Goal: Browse casually

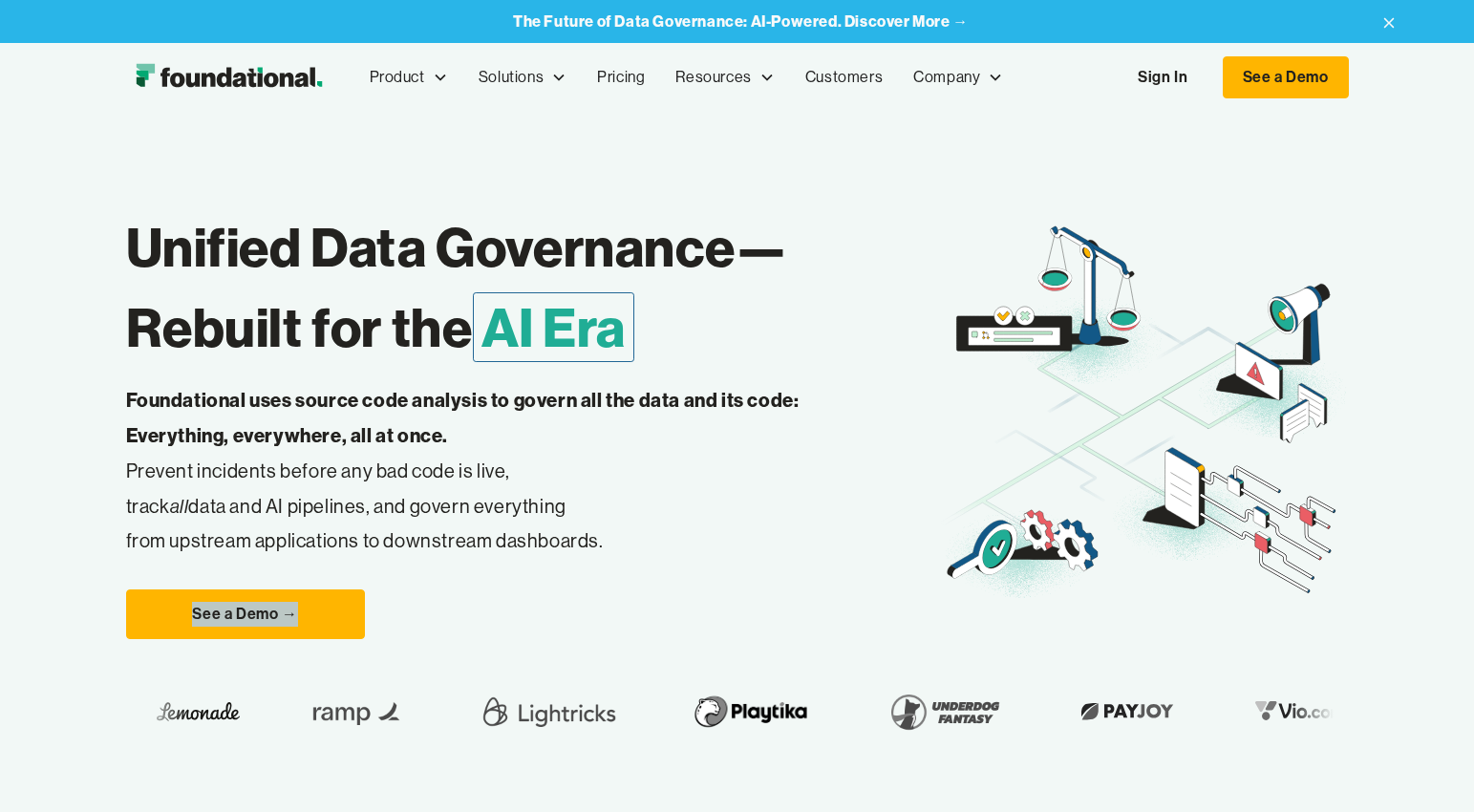
drag, startPoint x: 740, startPoint y: 634, endPoint x: 709, endPoint y: 521, distance: 117.2
click at [709, 528] on div "Unified Data Governance— Rebuilt for the AI Era Foundational uses source code a…" at bounding box center [533, 413] width 815 height 451
click at [677, 461] on p "Foundational uses source code analysis to govern all the data and its code: Eve…" at bounding box center [492, 470] width 733 height 176
drag, startPoint x: 1010, startPoint y: 759, endPoint x: 950, endPoint y: 776, distance: 62.4
click at [950, 776] on div "Unified Data Governance— Rebuilt for the AI Era Foundational uses source code a…" at bounding box center [737, 463] width 1223 height 703
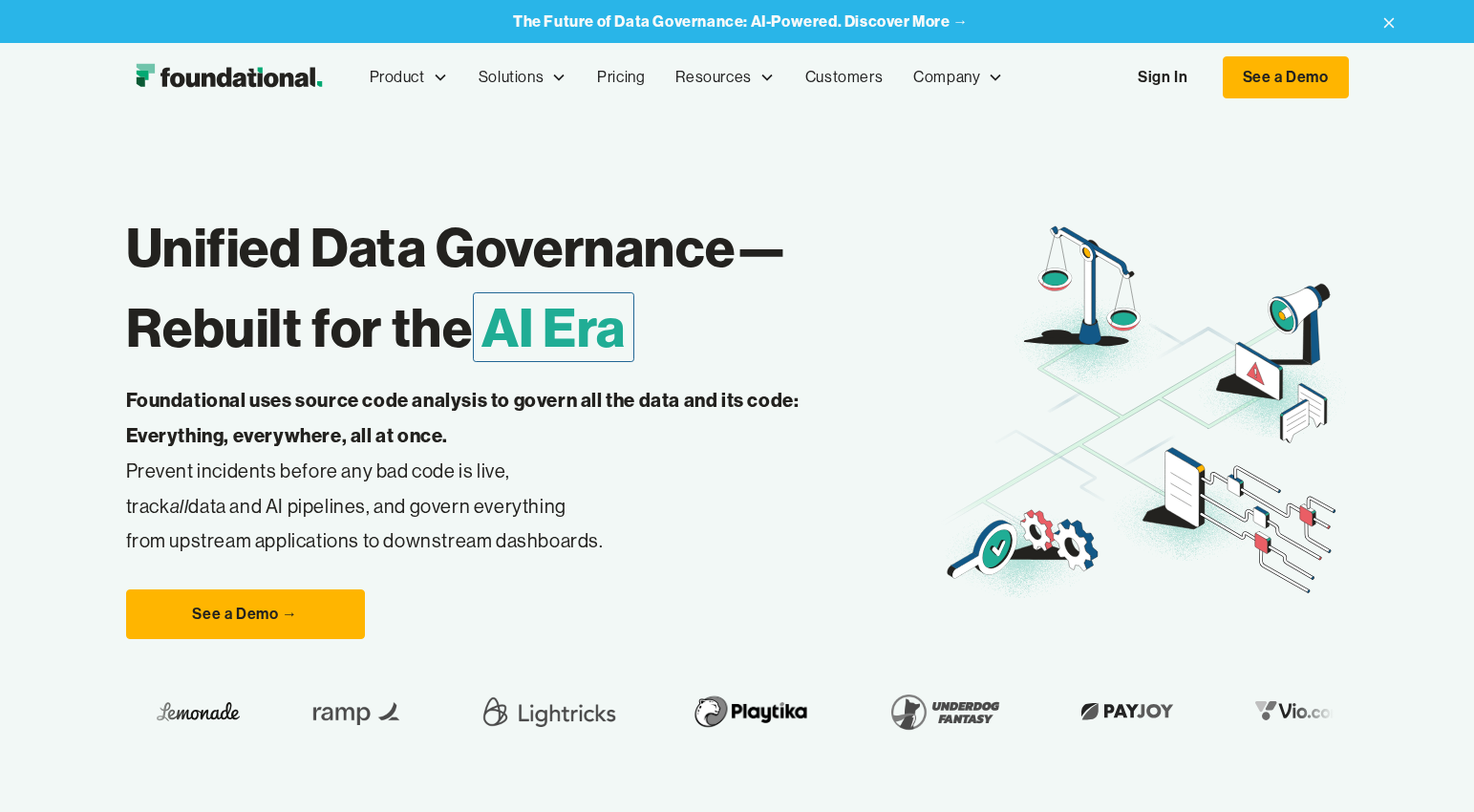
click at [950, 776] on div "Unified Data Governance— Rebuilt for the AI Era Foundational uses source code a…" at bounding box center [737, 463] width 1223 height 703
click at [227, 469] on p "Foundational uses source code analysis to govern all the data and its code: Eve…" at bounding box center [492, 470] width 733 height 176
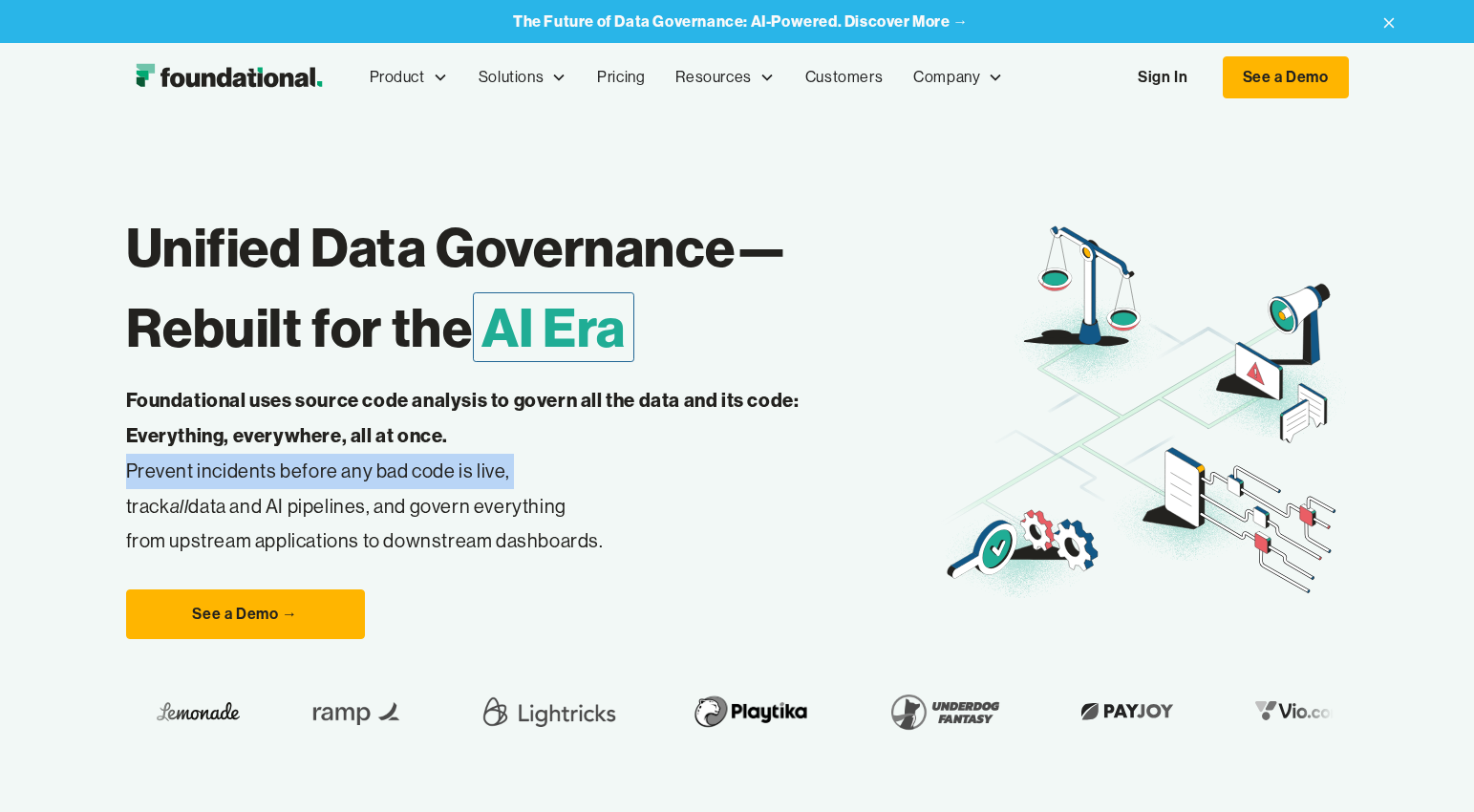
click at [227, 469] on p "Foundational uses source code analysis to govern all the data and its code: Eve…" at bounding box center [492, 470] width 733 height 176
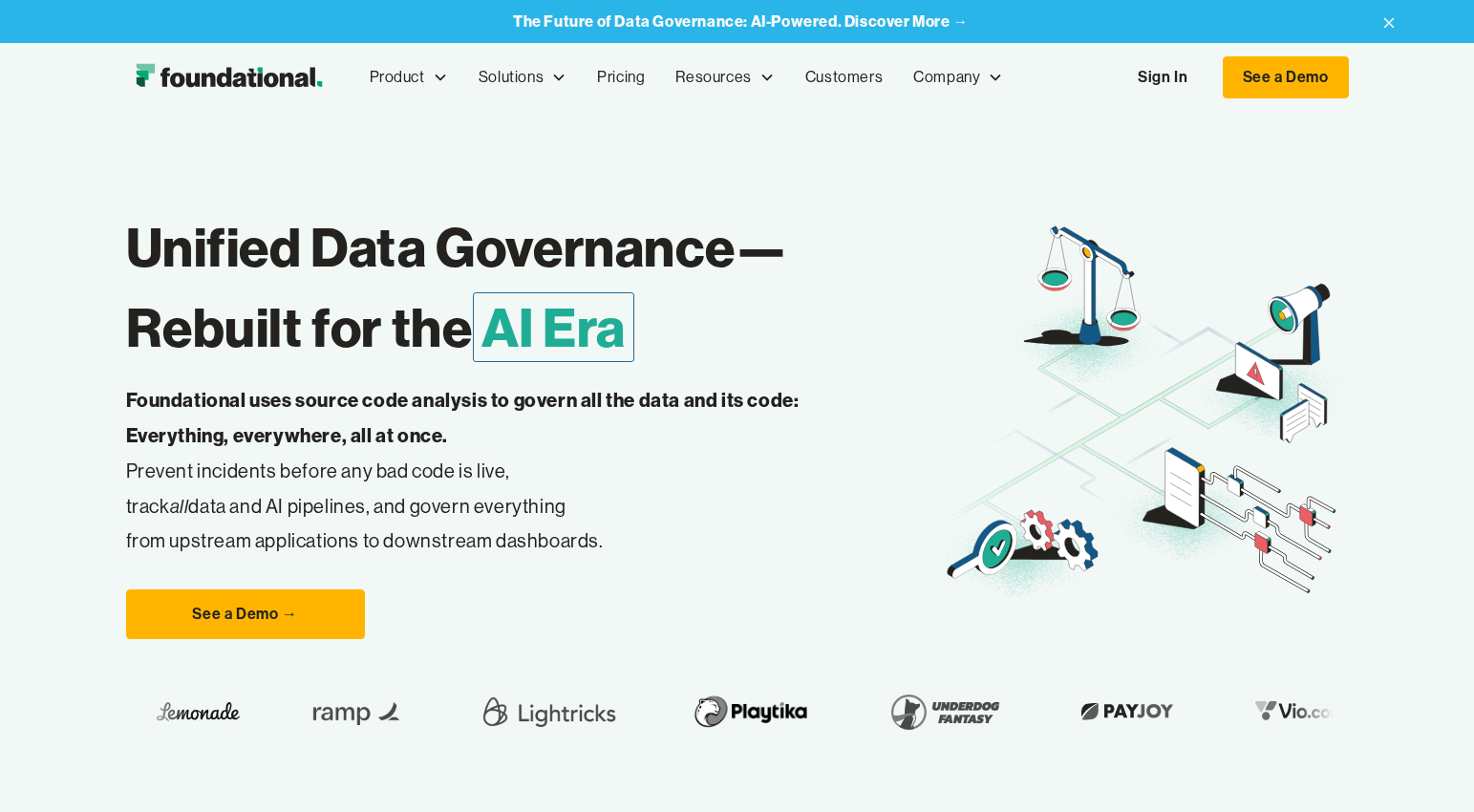
click at [227, 432] on strong "Foundational uses source code analysis to govern all the data and its code: Eve…" at bounding box center [462, 417] width 674 height 59
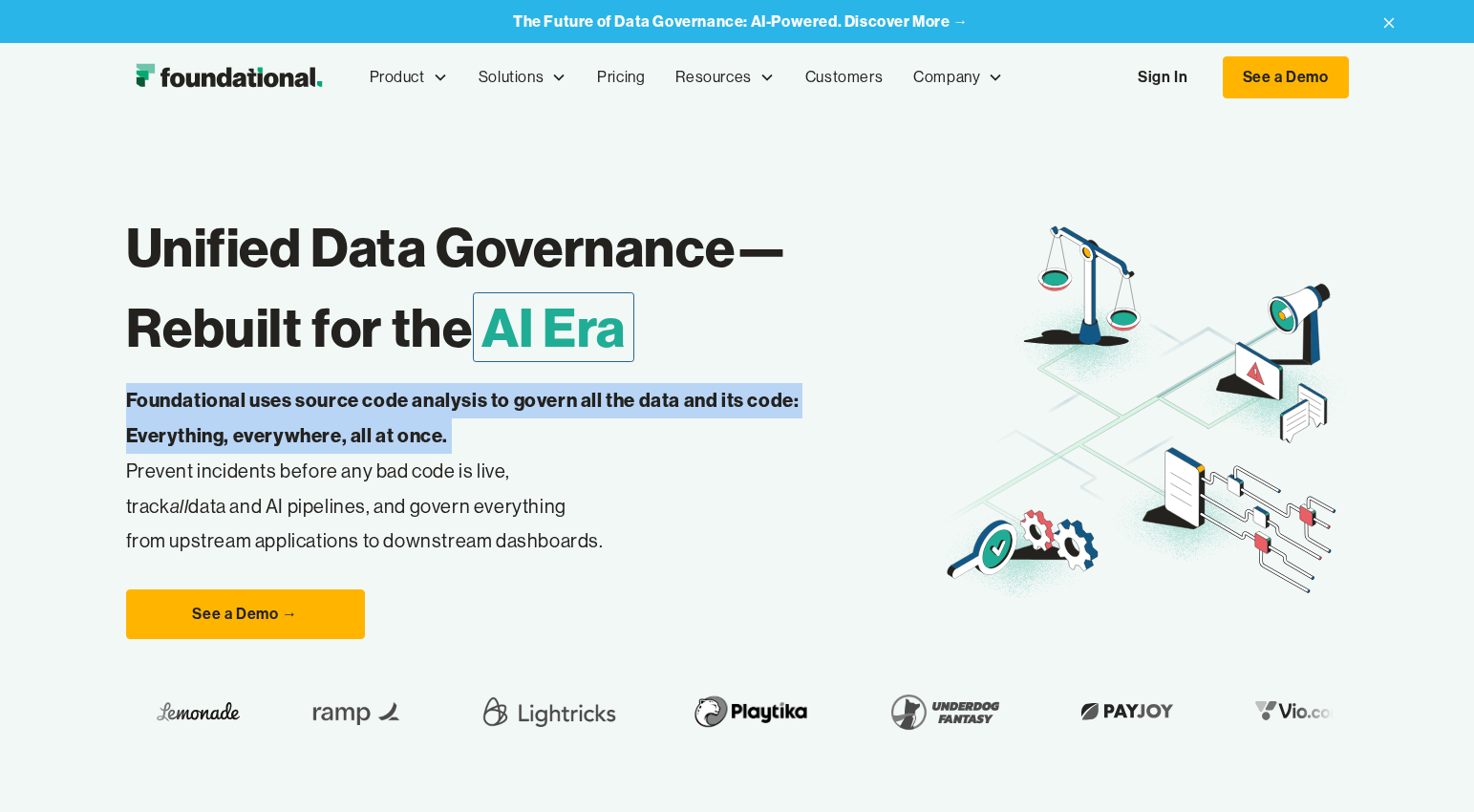
drag, startPoint x: 227, startPoint y: 432, endPoint x: 227, endPoint y: 447, distance: 15.0
click at [227, 447] on p "Foundational uses source code analysis to govern all the data and its code: Eve…" at bounding box center [492, 470] width 733 height 176
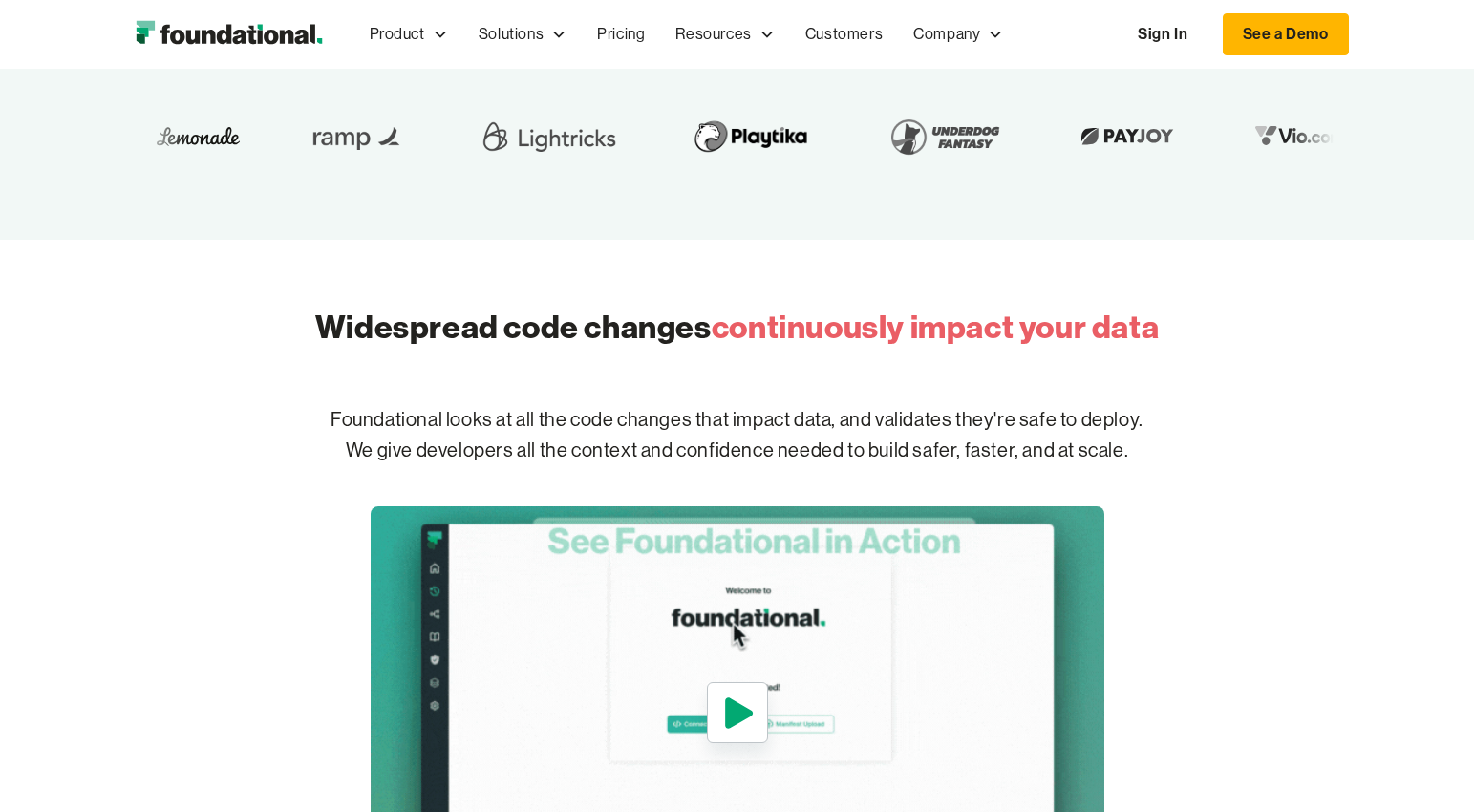
scroll to position [573, 0]
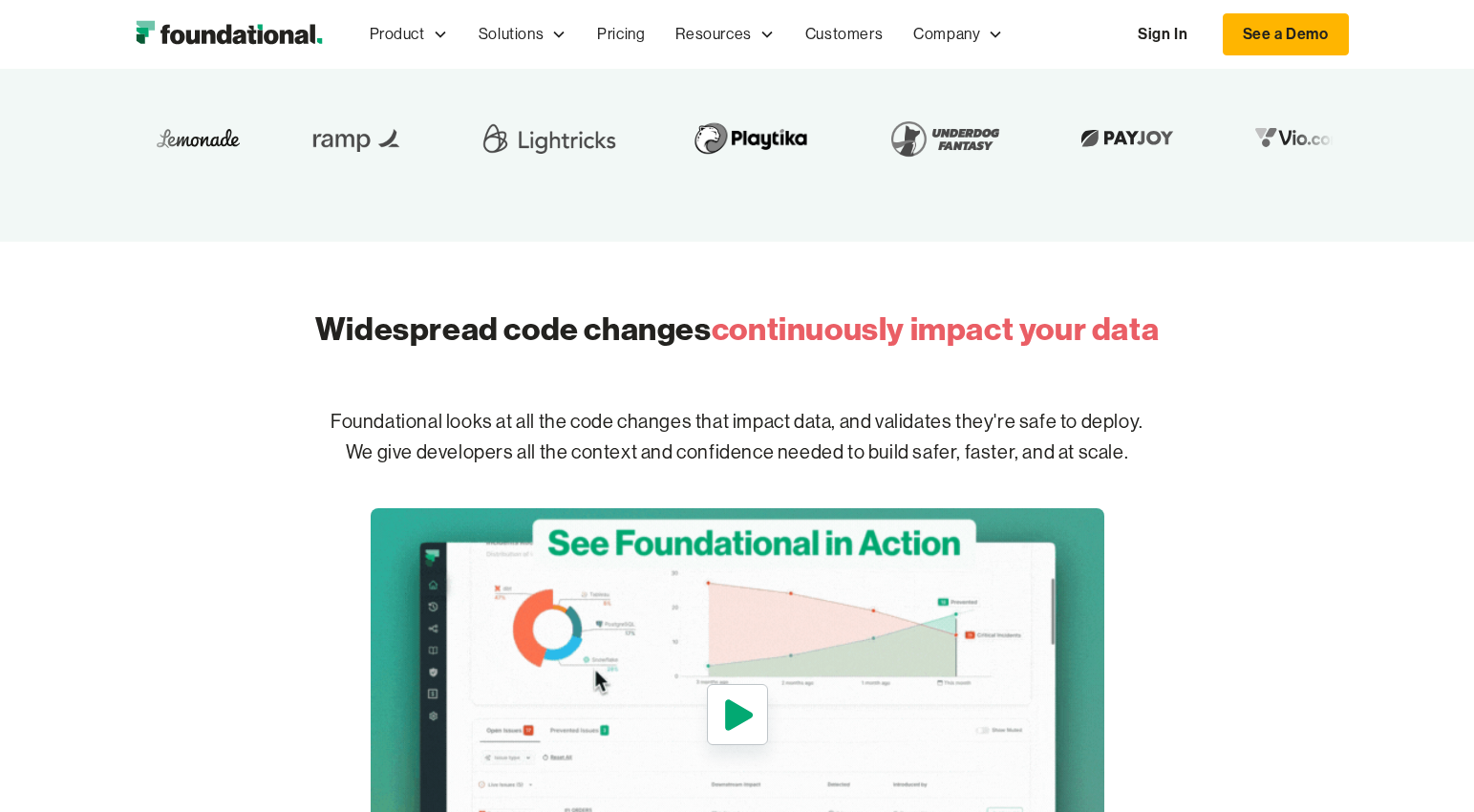
click at [591, 320] on h2 "Widespread code changes continuously impact your data" at bounding box center [737, 329] width 843 height 45
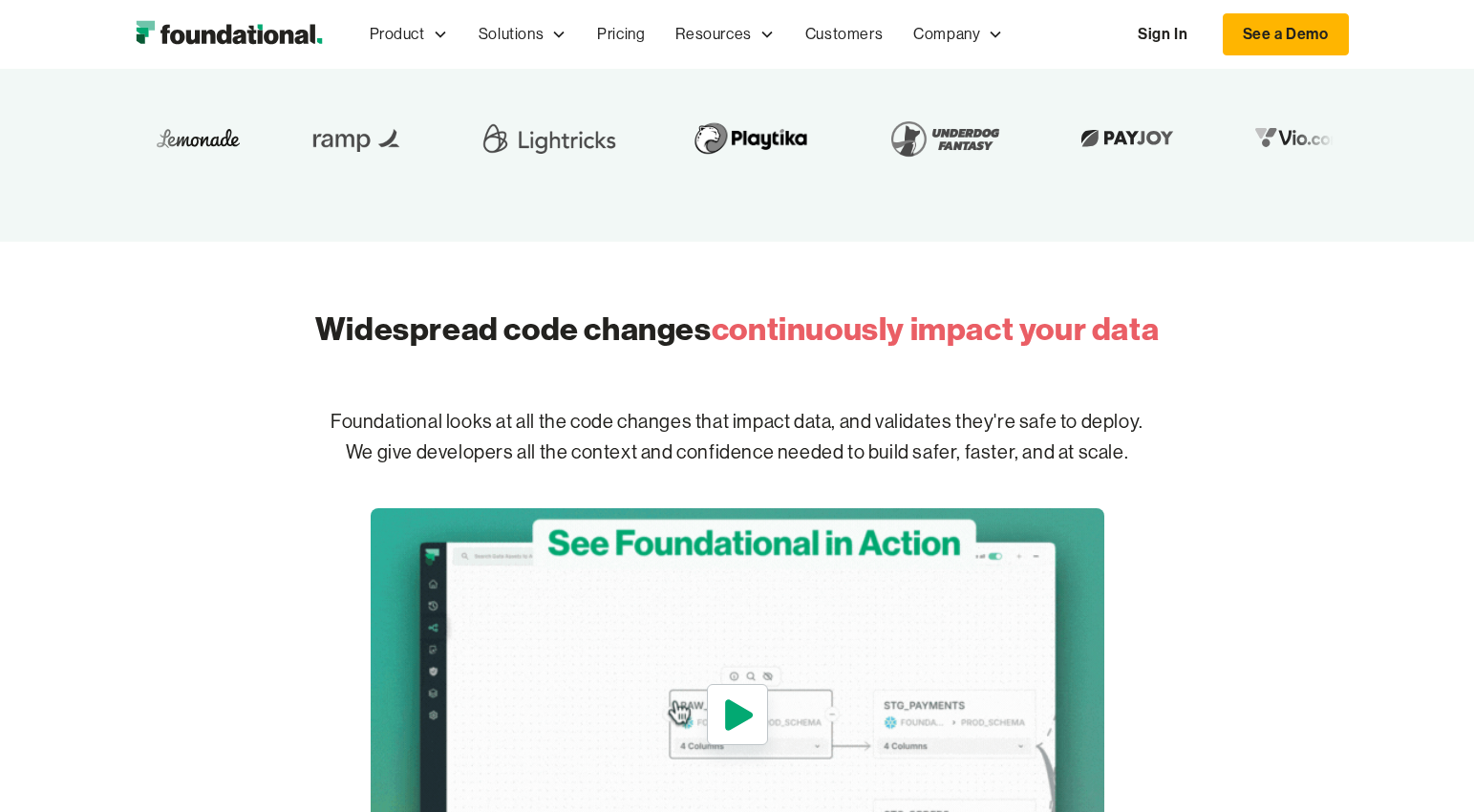
click at [591, 320] on h2 "Widespread code changes continuously impact your data" at bounding box center [737, 329] width 843 height 45
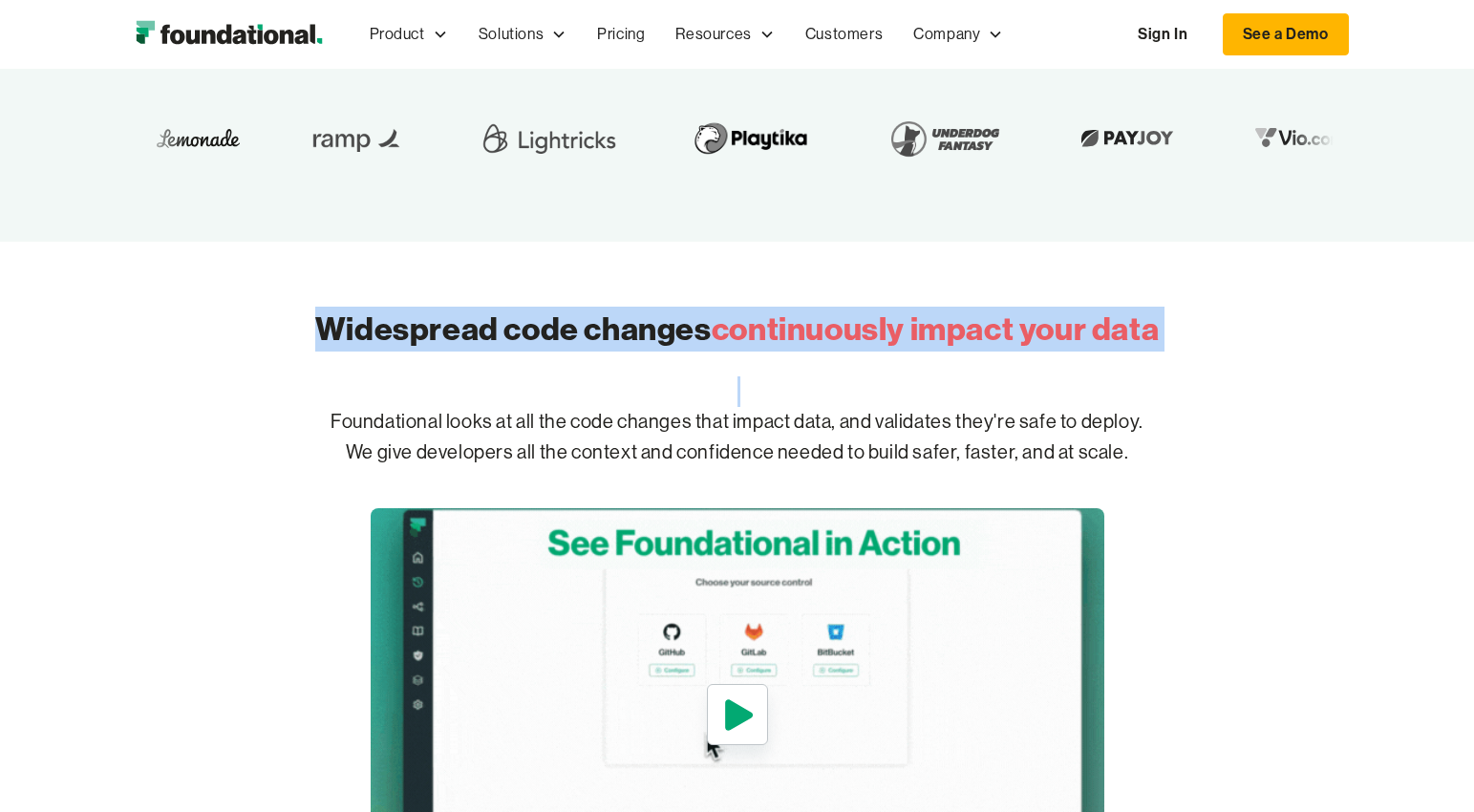
click at [591, 320] on h2 "Widespread code changes continuously impact your data" at bounding box center [737, 329] width 843 height 45
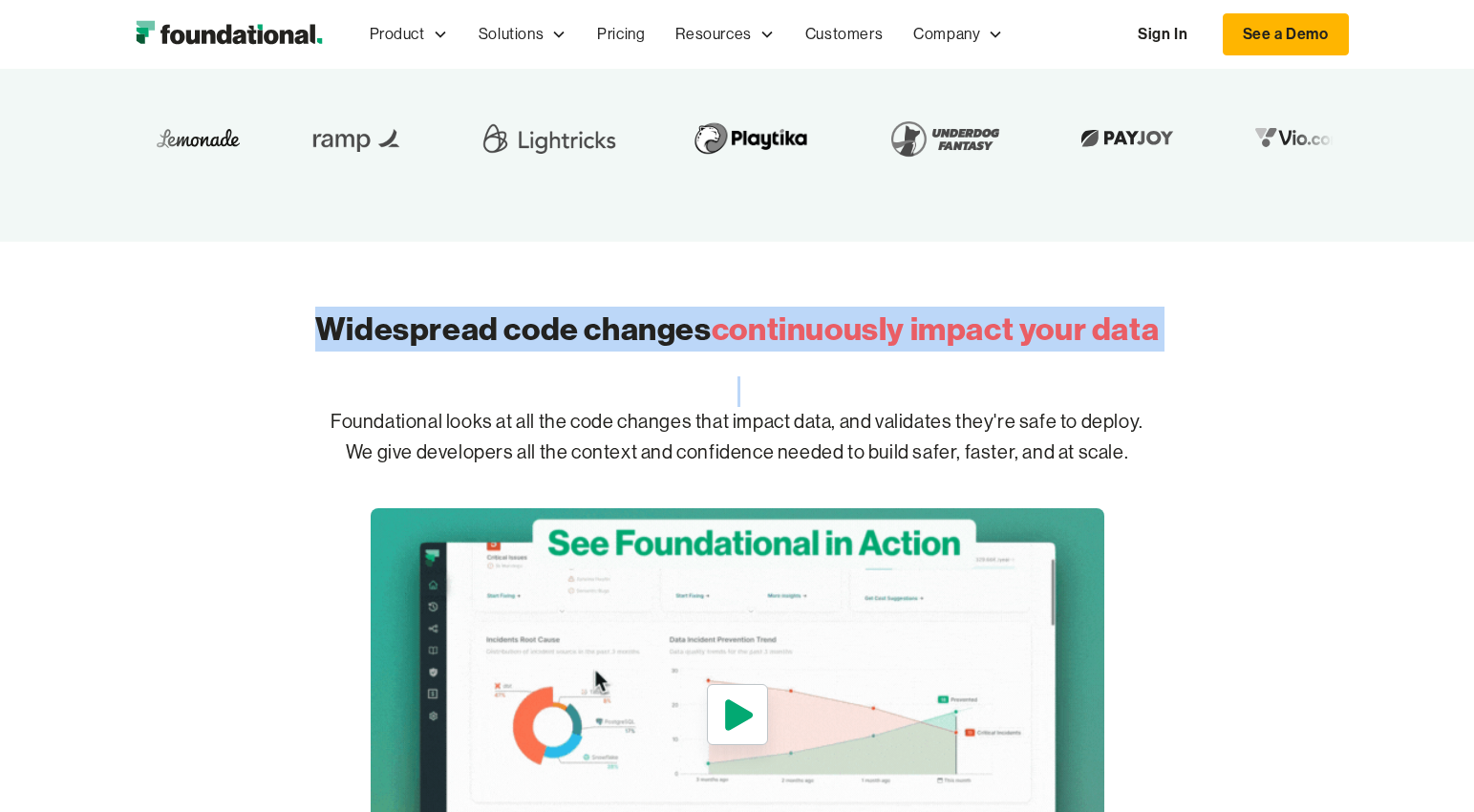
click at [591, 320] on h2 "Widespread code changes continuously impact your data" at bounding box center [737, 329] width 843 height 45
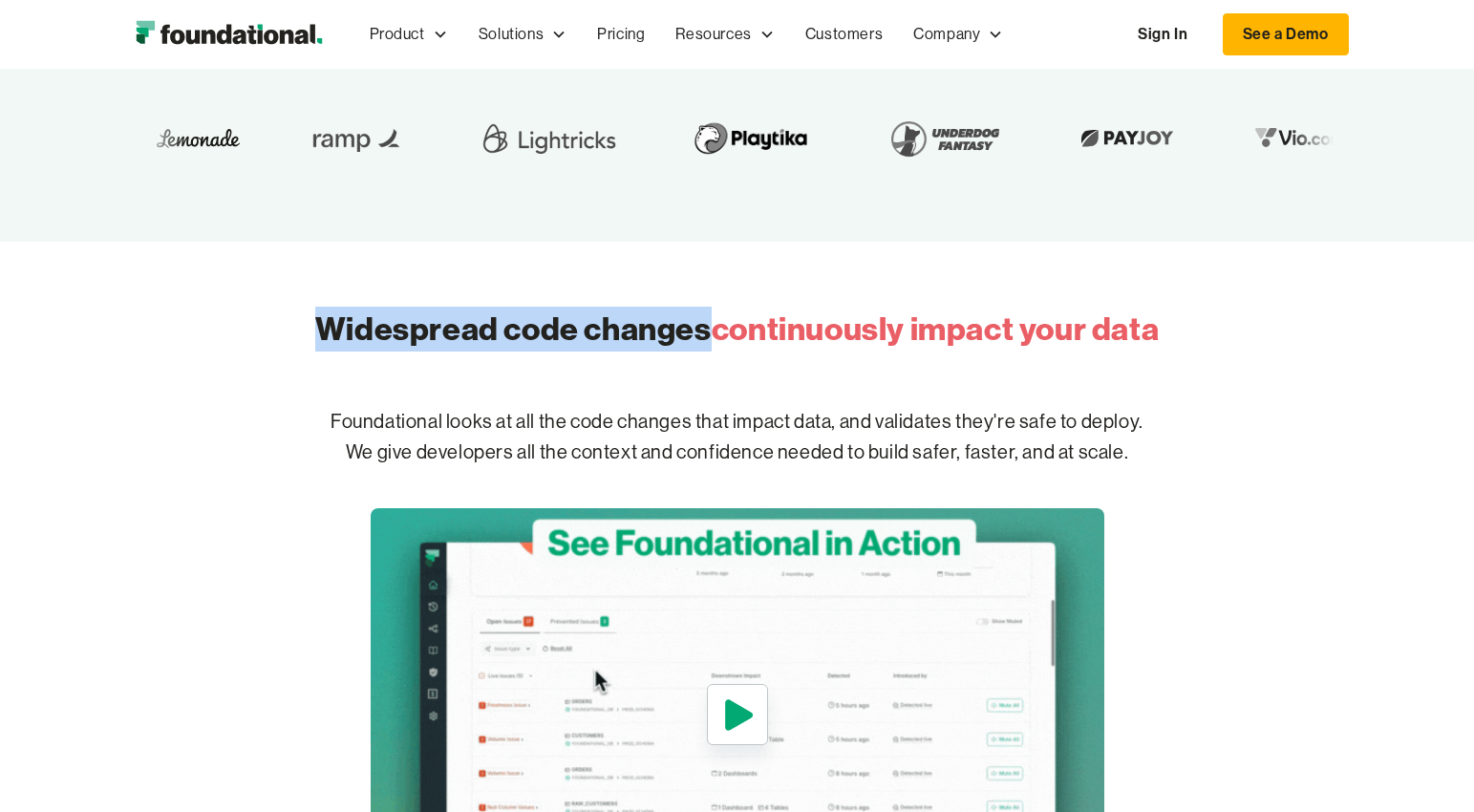
drag, startPoint x: 591, startPoint y: 320, endPoint x: 428, endPoint y: 320, distance: 163.0
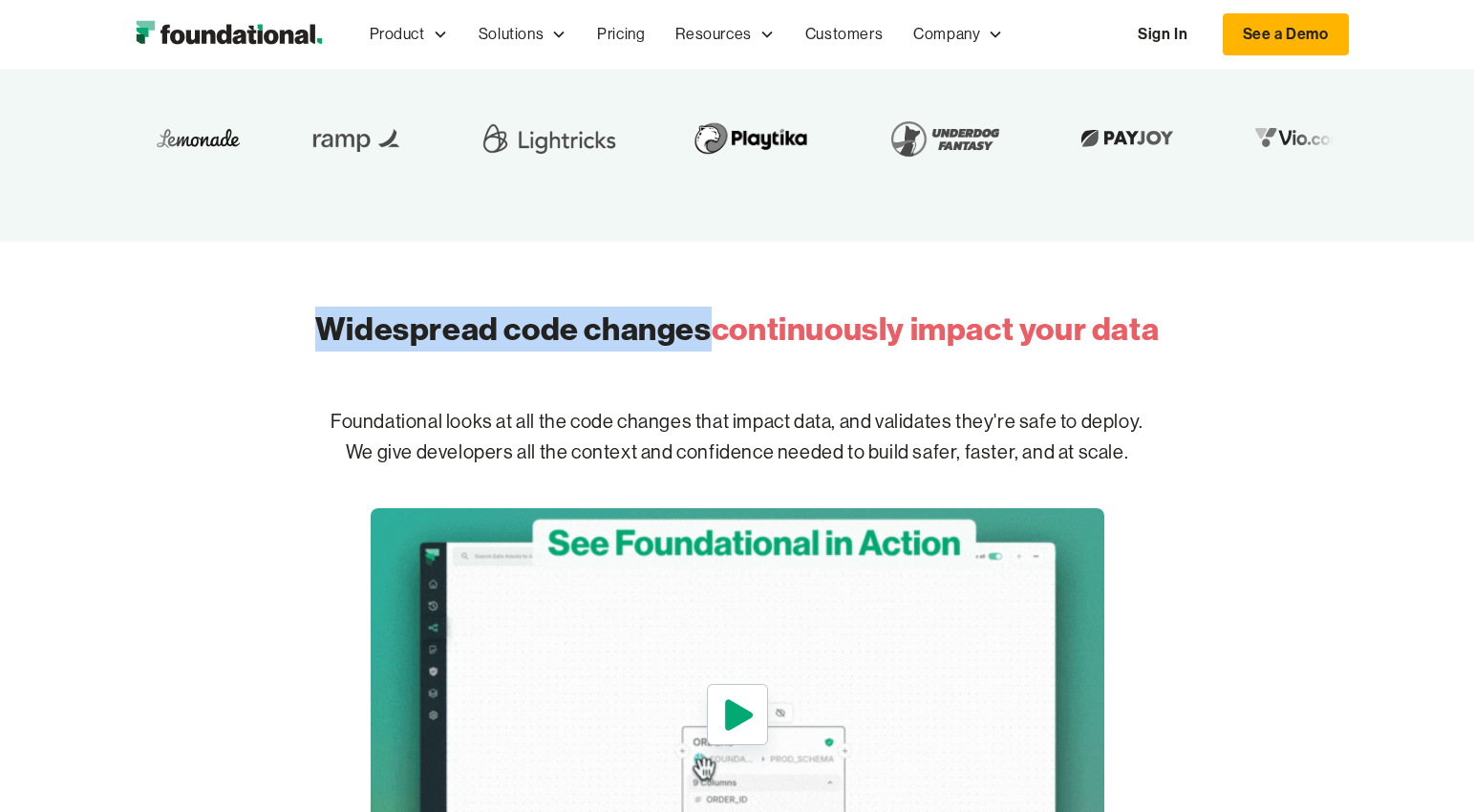
click at [428, 320] on h2 "Widespread code changes continuously impact your data" at bounding box center [737, 329] width 843 height 45
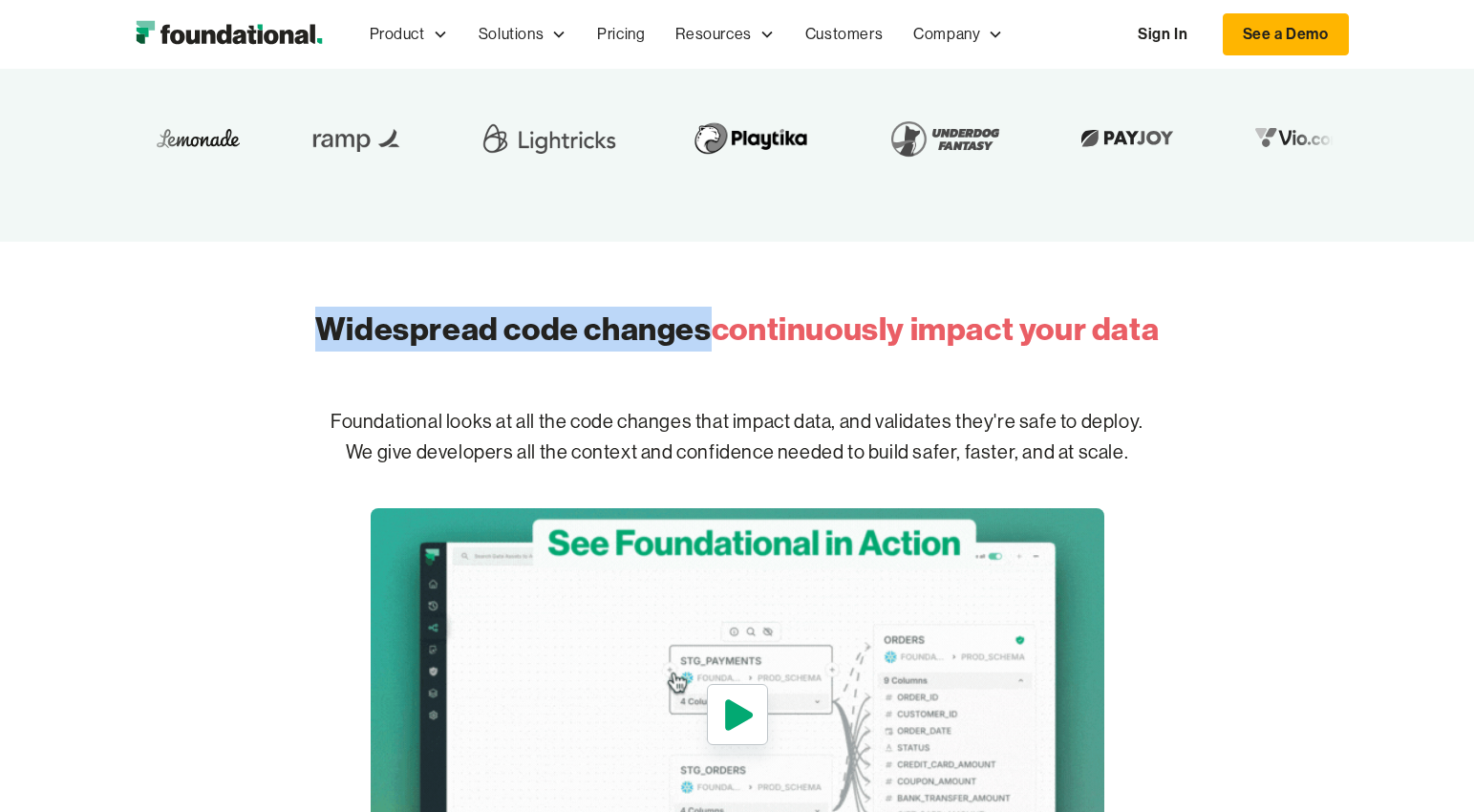
click at [428, 320] on h2 "Widespread code changes continuously impact your data" at bounding box center [737, 329] width 843 height 45
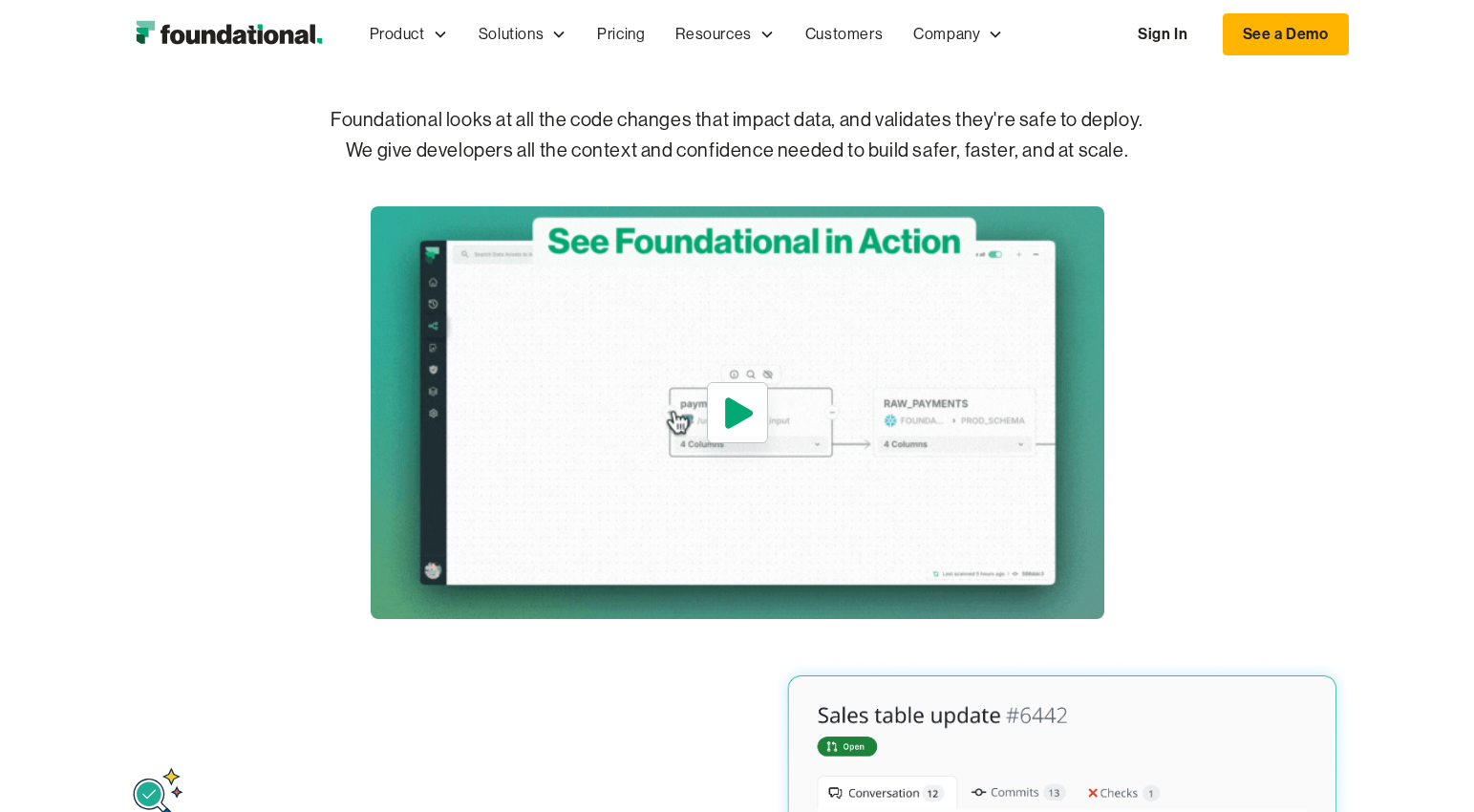
scroll to position [0, 0]
